Goal: Task Accomplishment & Management: Manage account settings

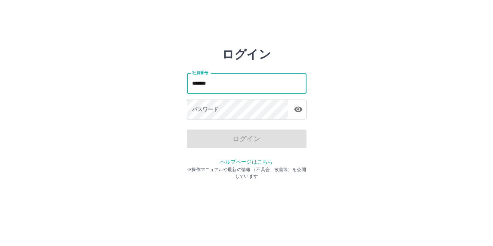
type input "*******"
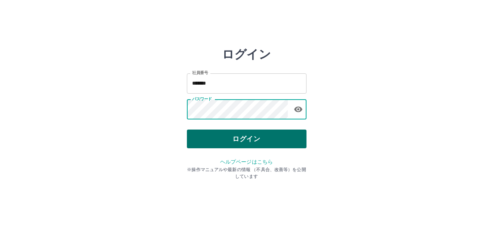
click at [195, 133] on button "ログイン" at bounding box center [247, 138] width 120 height 19
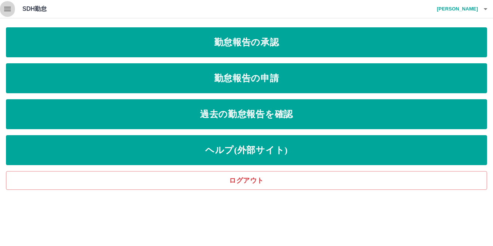
click at [9, 11] on icon "button" at bounding box center [7, 9] width 7 height 4
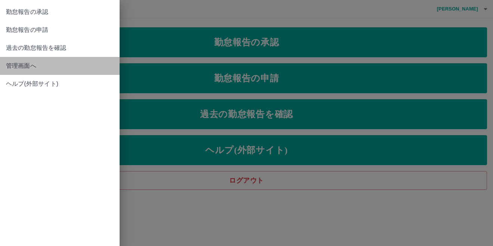
click at [14, 65] on span "管理画面へ" at bounding box center [60, 65] width 108 height 9
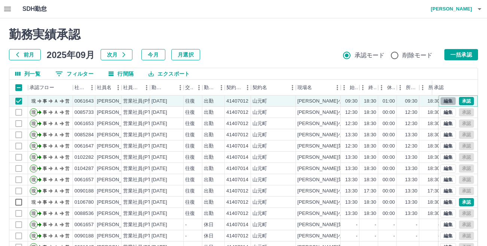
click at [442, 102] on button "編集" at bounding box center [448, 101] width 16 height 8
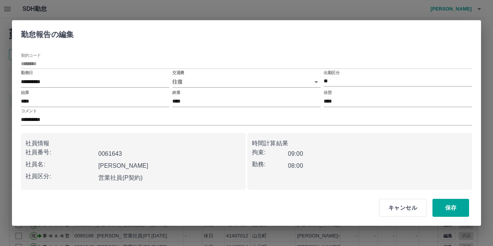
click at [318, 83] on body "SDH勤怠 [PERSON_NAME] 勤務実績承認 前月 [DATE] 次月 今月 月選択 承認モード 削除モード 一括承認 列一覧 0 フィルター 行間隔…" at bounding box center [246, 158] width 493 height 316
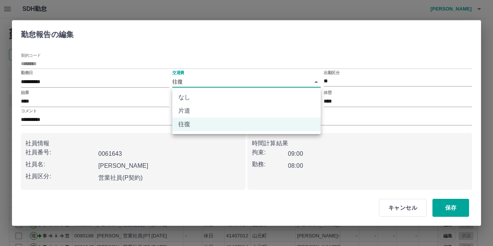
click at [221, 113] on li "片道" at bounding box center [246, 110] width 148 height 13
type input "******"
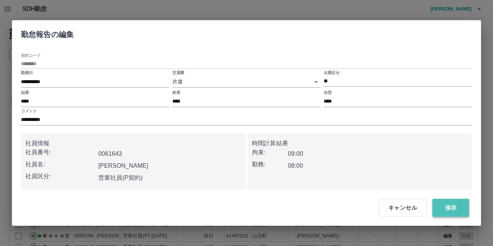
click at [451, 208] on button "保存" at bounding box center [451, 208] width 37 height 18
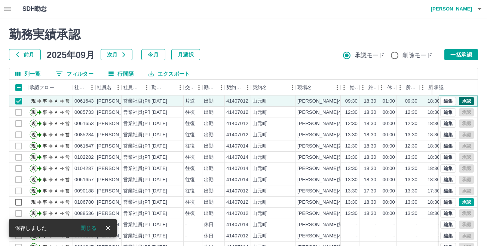
click at [459, 101] on button "承認" at bounding box center [466, 101] width 15 height 8
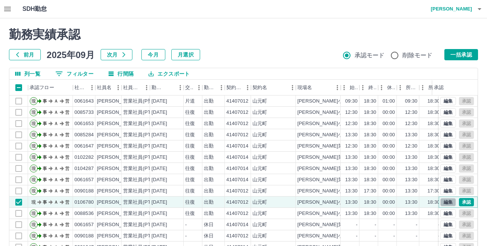
click at [440, 203] on button "編集" at bounding box center [448, 202] width 16 height 8
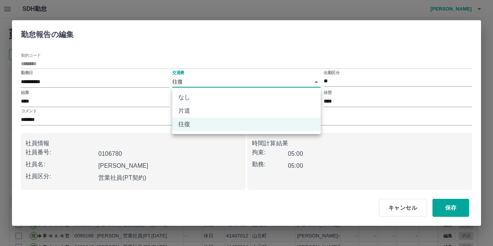
click at [318, 81] on body "SDH勤怠 [PERSON_NAME] 勤務実績承認 前月 [DATE] 次月 今月 月選択 承認モード 削除モード 一括承認 列一覧 0 フィルター 行間隔…" at bounding box center [246, 158] width 493 height 316
click at [219, 100] on li "なし" at bounding box center [246, 96] width 148 height 13
type input "****"
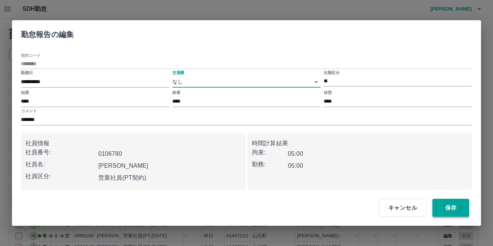
click at [457, 209] on button "保存" at bounding box center [451, 208] width 37 height 18
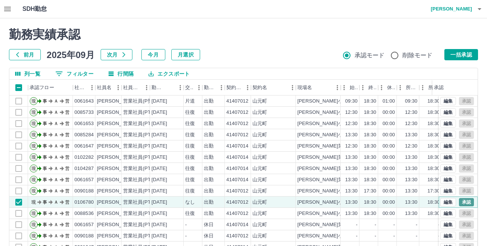
click at [463, 203] on button "承認" at bounding box center [466, 202] width 15 height 8
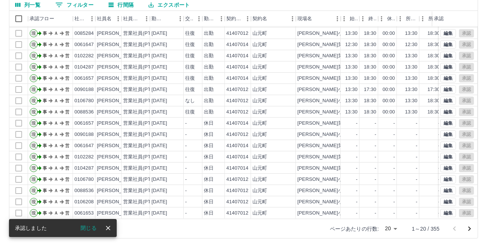
scroll to position [70, 0]
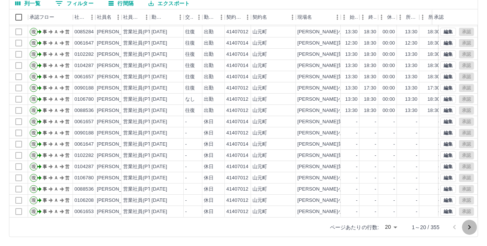
click at [470, 227] on icon "次のページへ" at bounding box center [469, 227] width 3 height 4
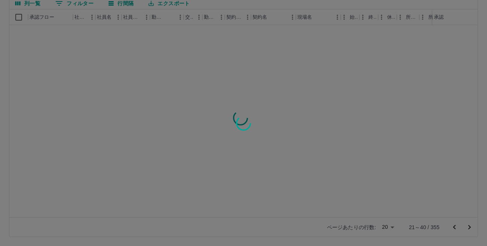
scroll to position [0, 0]
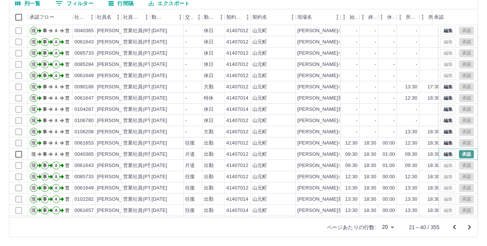
click at [459, 154] on button "承認" at bounding box center [466, 154] width 15 height 8
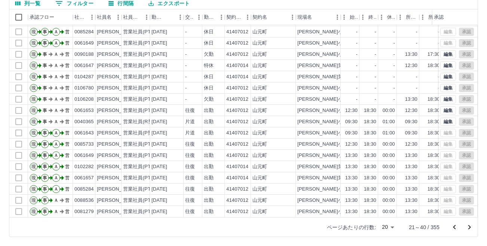
scroll to position [39, 0]
click at [470, 226] on icon "次のページへ" at bounding box center [469, 227] width 3 height 4
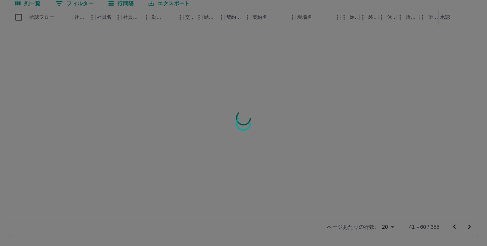
scroll to position [0, 0]
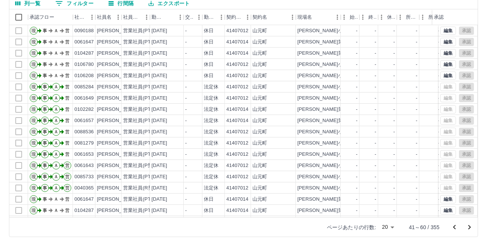
click at [470, 226] on icon "次のページへ" at bounding box center [469, 227] width 3 height 4
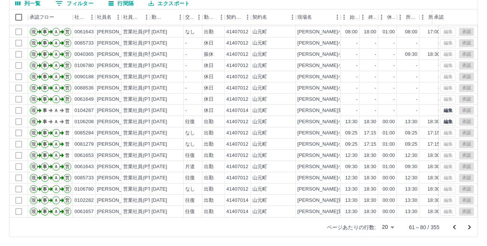
scroll to position [39, 0]
click at [470, 228] on icon "次のページへ" at bounding box center [469, 227] width 3 height 4
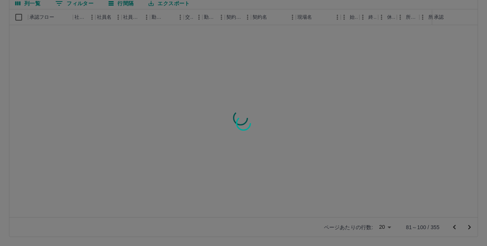
scroll to position [0, 0]
